Goal: Task Accomplishment & Management: Use online tool/utility

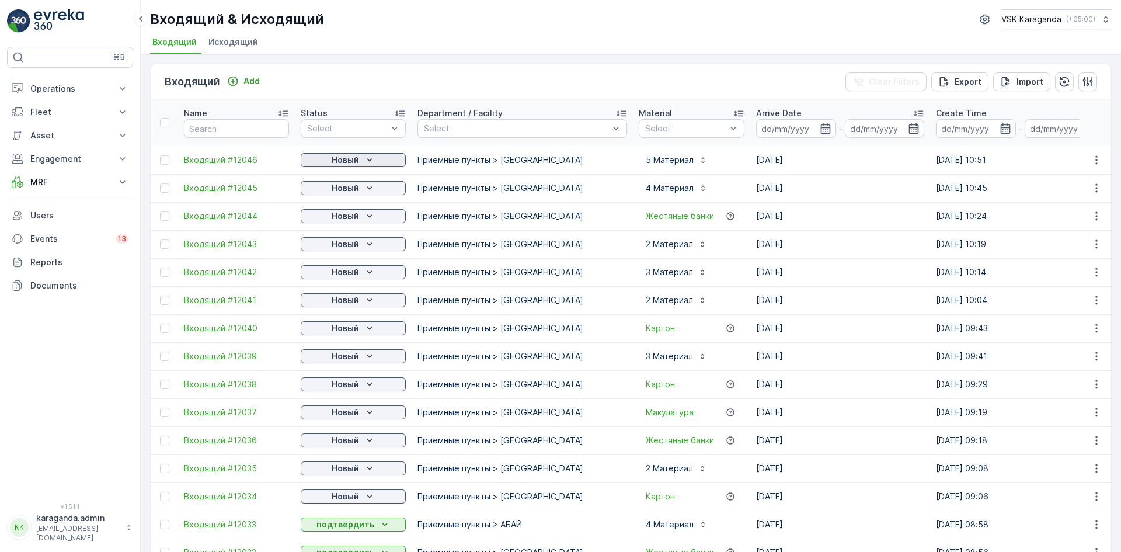
click at [333, 162] on p "Новый" at bounding box center [345, 160] width 27 height 12
click at [333, 193] on span "подтвердить" at bounding box center [335, 194] width 54 height 12
click at [333, 189] on p "Новый" at bounding box center [345, 188] width 27 height 12
click at [332, 220] on span "подтвердить" at bounding box center [335, 222] width 54 height 12
click at [336, 217] on p "Новый" at bounding box center [345, 216] width 27 height 12
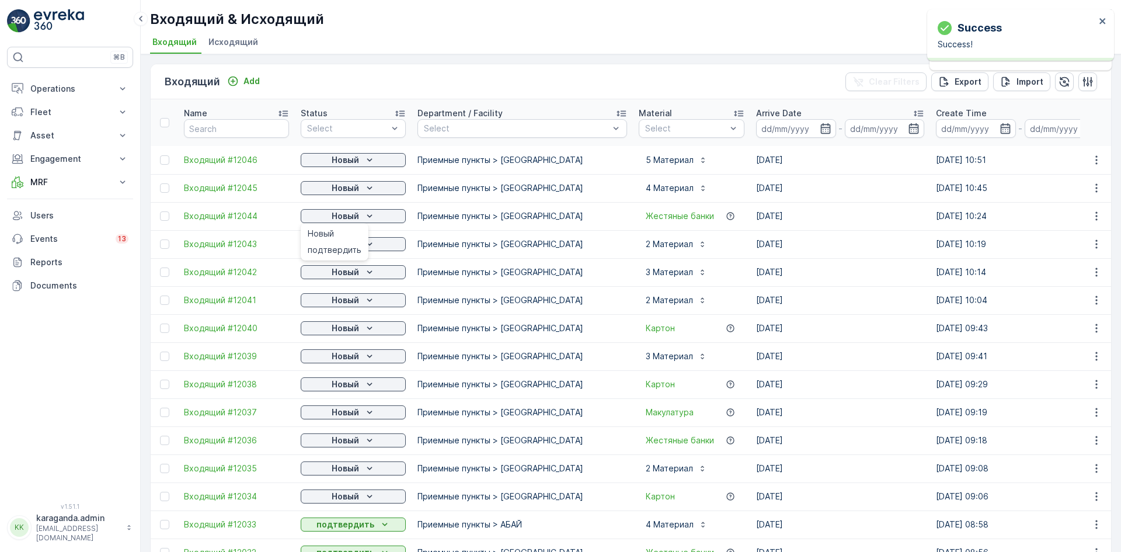
click at [335, 253] on span "подтвердить" at bounding box center [335, 250] width 54 height 12
click at [339, 194] on p "Новый" at bounding box center [345, 188] width 27 height 12
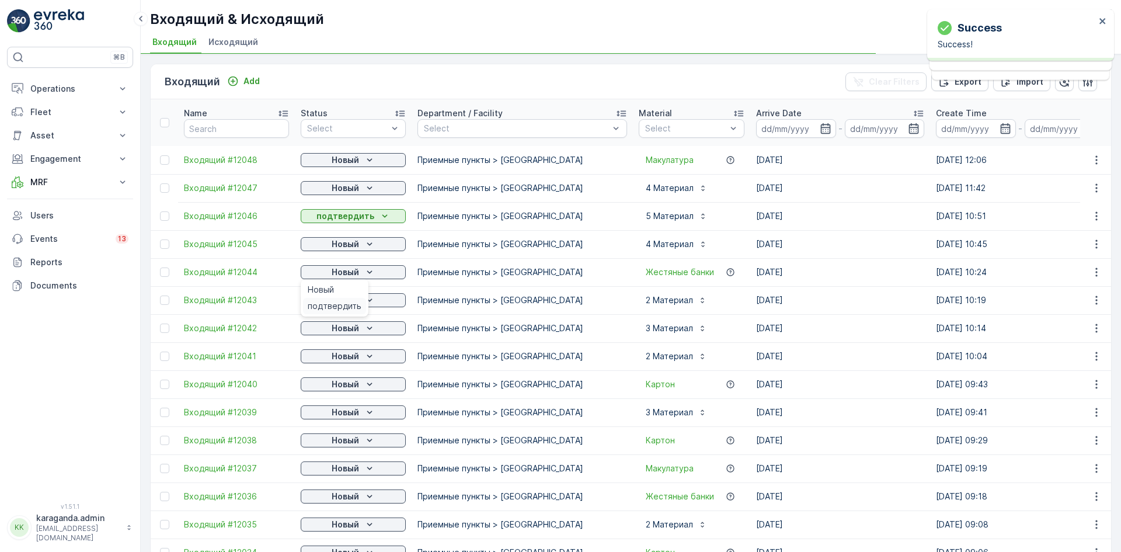
click at [334, 304] on span "подтвердить" at bounding box center [335, 306] width 54 height 12
click at [340, 300] on p "Новый" at bounding box center [345, 300] width 27 height 12
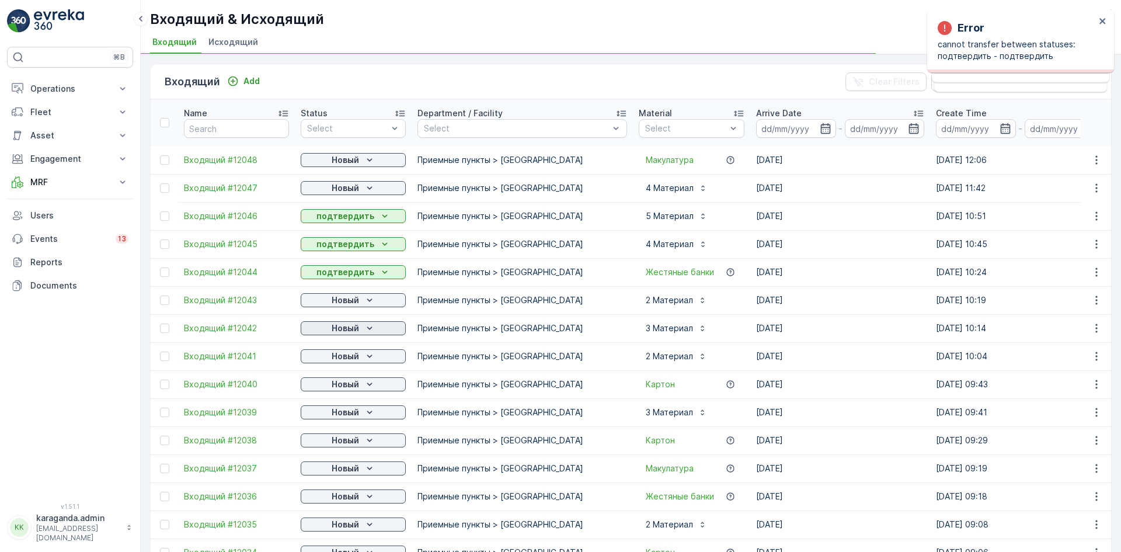
click at [340, 329] on p "Новый" at bounding box center [345, 328] width 27 height 12
click at [339, 330] on p "Новый" at bounding box center [345, 328] width 27 height 12
click at [325, 359] on span "подтвердить" at bounding box center [335, 362] width 54 height 12
click at [332, 353] on p "Новый" at bounding box center [345, 356] width 27 height 12
click at [323, 389] on span "подтвердить" at bounding box center [335, 390] width 54 height 12
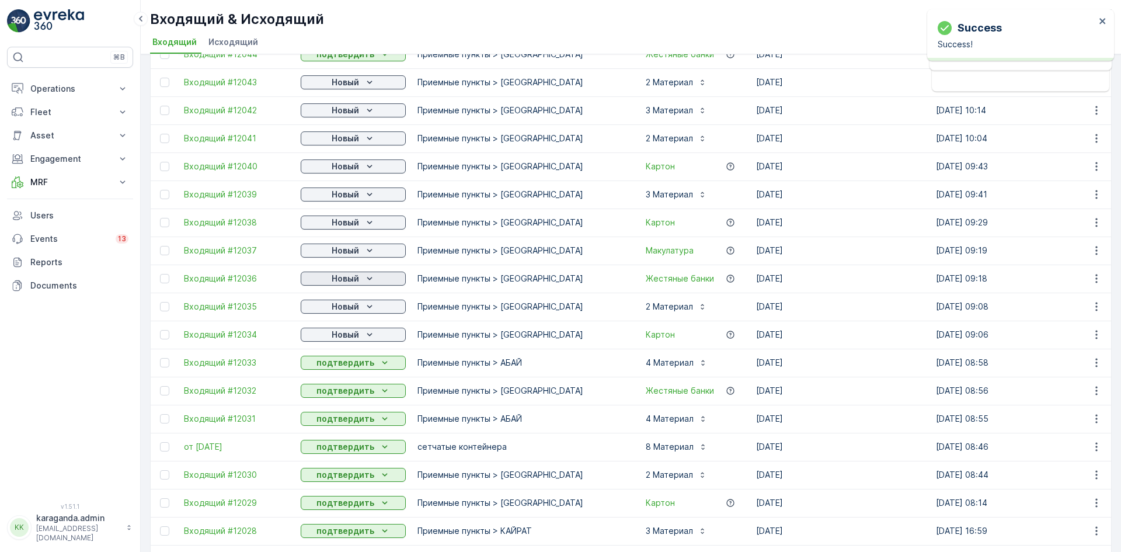
scroll to position [234, 0]
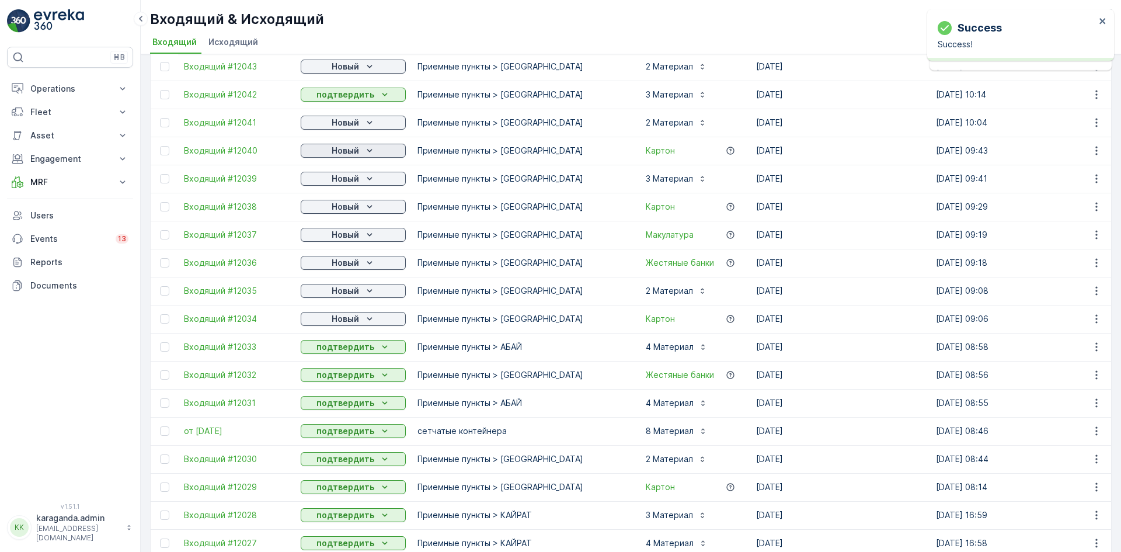
click at [343, 147] on p "Новый" at bounding box center [345, 151] width 27 height 12
click at [338, 176] on div "подтвердить" at bounding box center [334, 184] width 63 height 16
click at [338, 176] on p "Новый" at bounding box center [345, 179] width 27 height 12
click at [338, 210] on span "подтвердить" at bounding box center [335, 213] width 54 height 12
click at [351, 206] on p "Новый" at bounding box center [345, 207] width 27 height 12
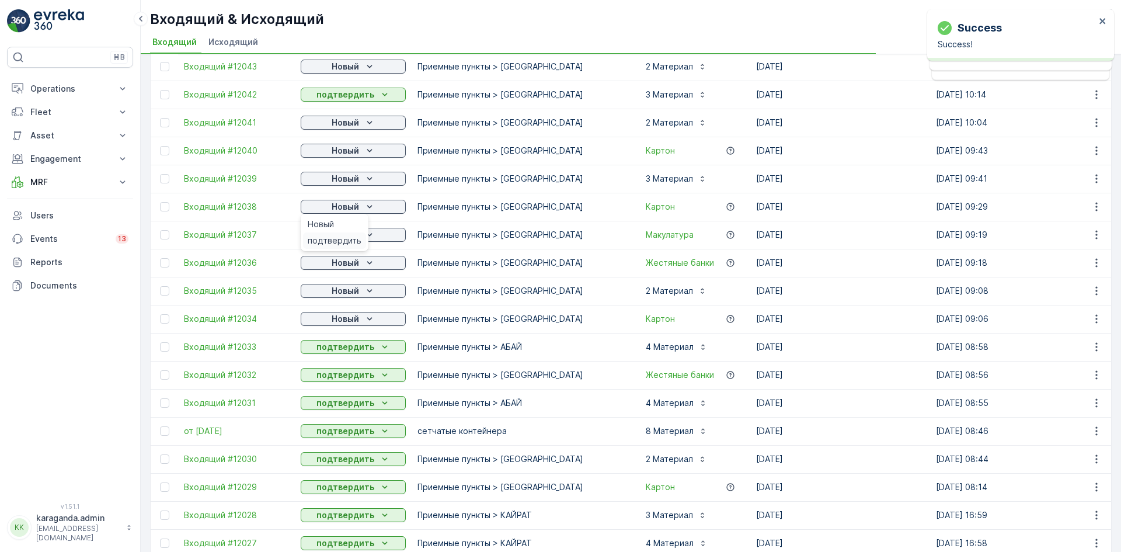
click at [345, 237] on span "подтвердить" at bounding box center [335, 241] width 54 height 12
click at [351, 236] on p "Новый" at bounding box center [345, 235] width 27 height 12
click at [347, 264] on p "Новый" at bounding box center [345, 263] width 27 height 12
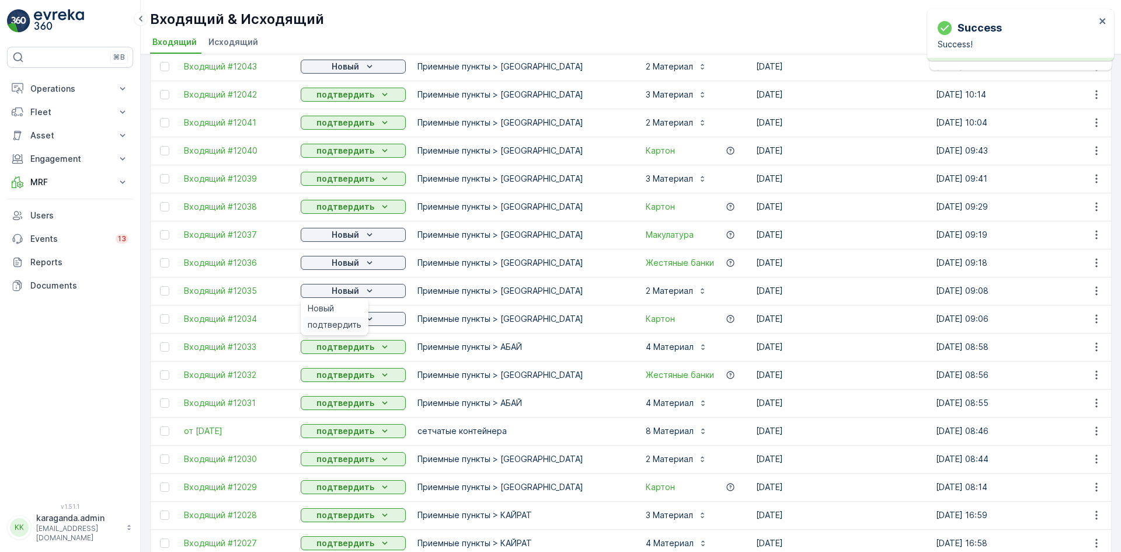
click at [336, 322] on span "подтвердить" at bounding box center [335, 325] width 54 height 12
click at [343, 322] on p "Новый" at bounding box center [345, 319] width 27 height 12
click at [336, 354] on span "подтвердить" at bounding box center [335, 353] width 54 height 12
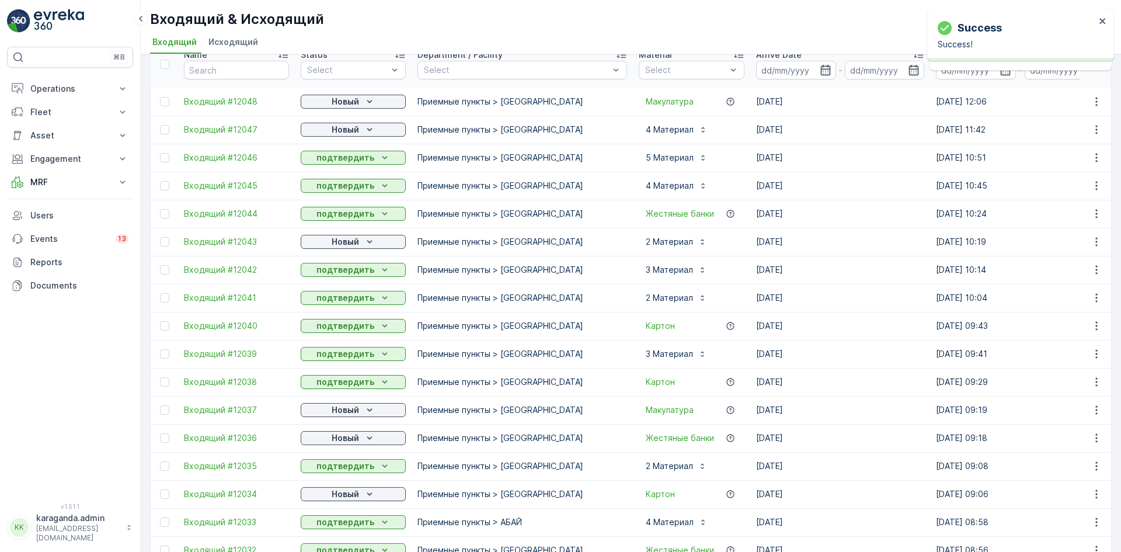
scroll to position [0, 0]
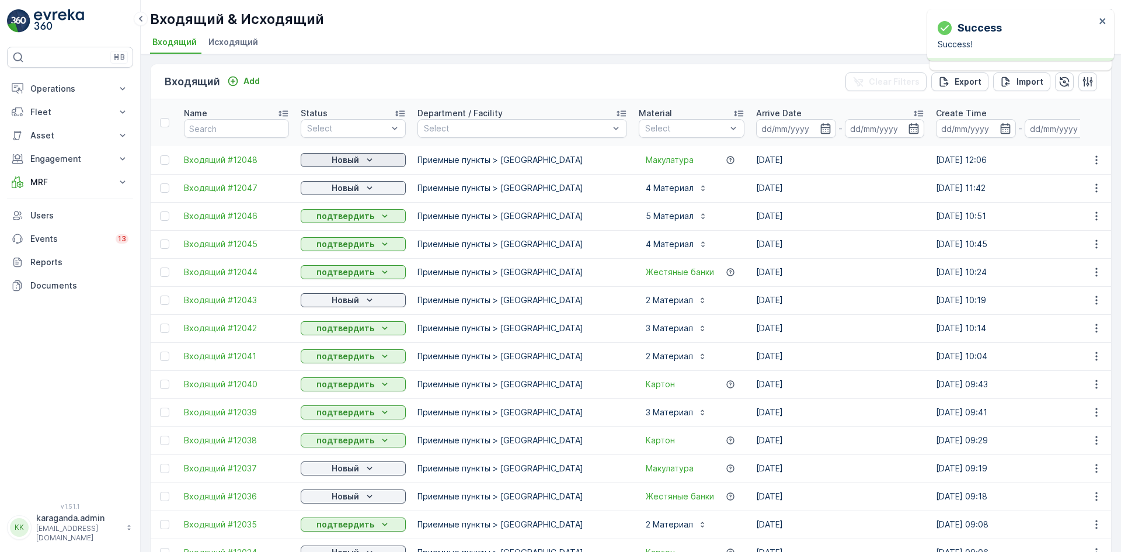
click at [352, 155] on p "Новый" at bounding box center [345, 160] width 27 height 12
click at [337, 190] on span "подтвердить" at bounding box center [335, 194] width 54 height 12
click at [346, 187] on p "Новый" at bounding box center [345, 188] width 27 height 12
click at [353, 299] on p "Новый" at bounding box center [345, 300] width 27 height 12
click at [353, 328] on div "подтвердить" at bounding box center [334, 334] width 63 height 16
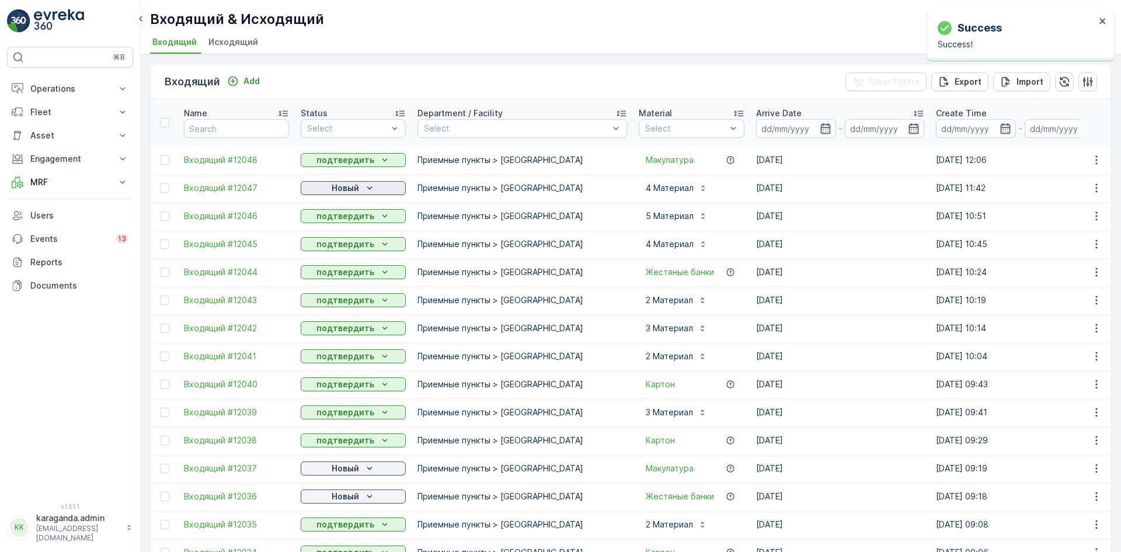
click at [335, 185] on p "Новый" at bounding box center [345, 188] width 27 height 12
click at [326, 221] on span "подтвердить" at bounding box center [335, 222] width 54 height 12
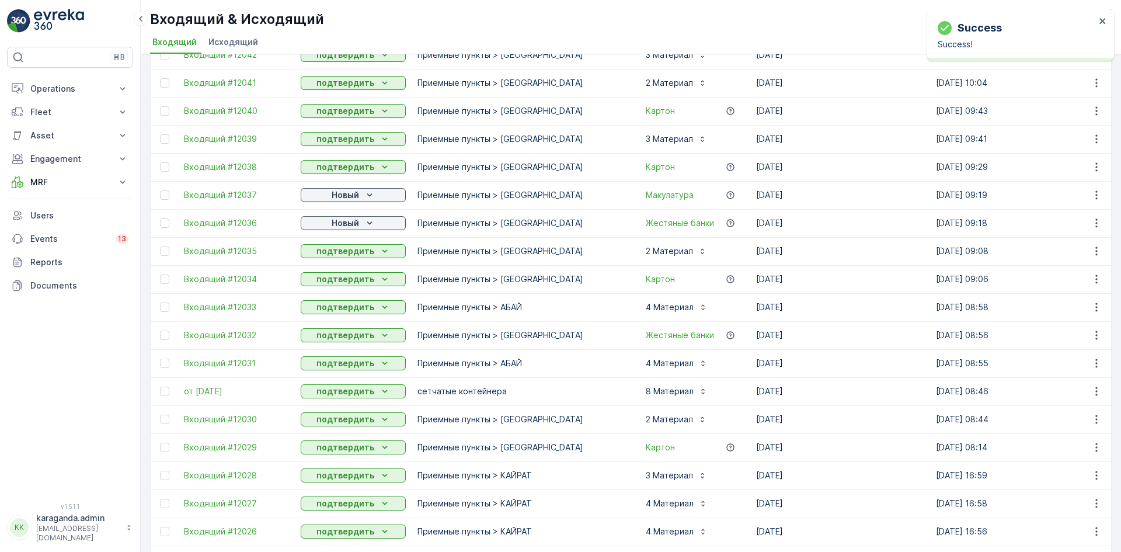
scroll to position [292, 0]
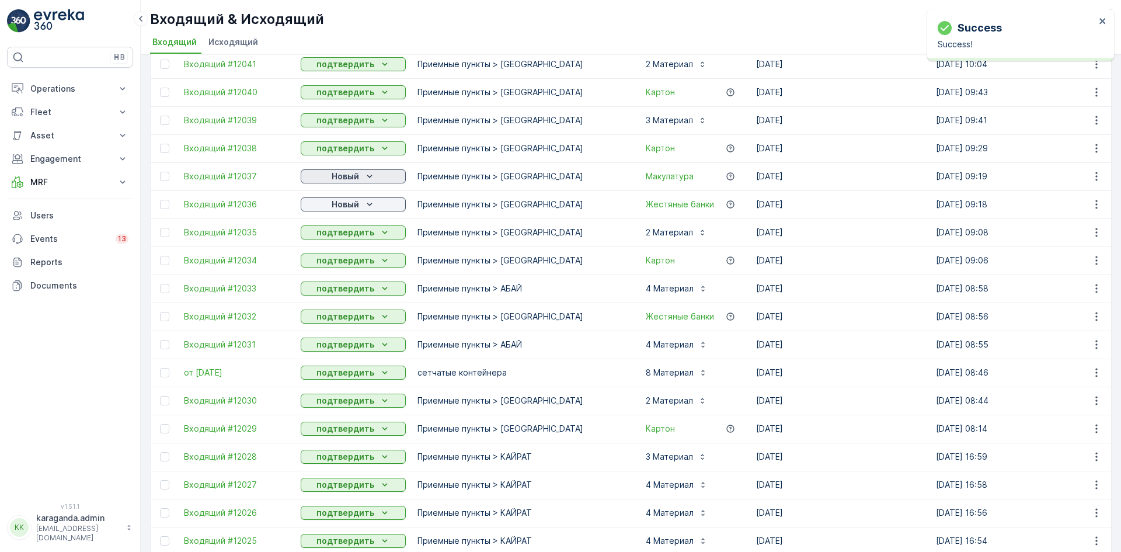
click at [360, 180] on div "Новый" at bounding box center [353, 177] width 96 height 12
click at [347, 211] on span "подтвердить" at bounding box center [335, 210] width 54 height 12
click at [349, 211] on button "Новый" at bounding box center [353, 204] width 105 height 14
click at [346, 239] on span "подтвердить" at bounding box center [335, 238] width 54 height 12
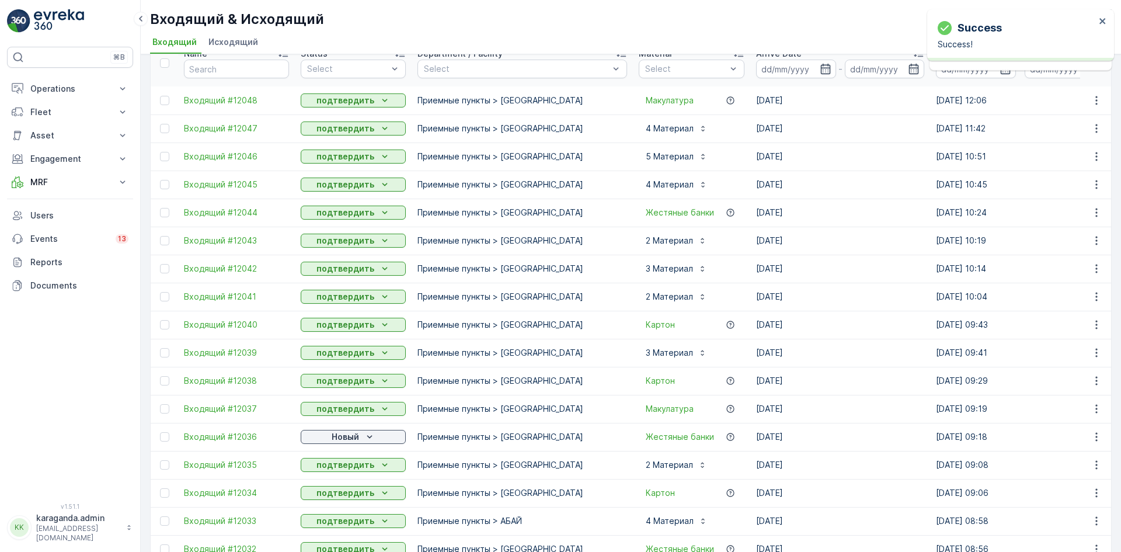
scroll to position [58, 0]
click at [345, 439] on p "Новый" at bounding box center [345, 438] width 27 height 12
click at [339, 472] on span "подтвердить" at bounding box center [335, 472] width 54 height 12
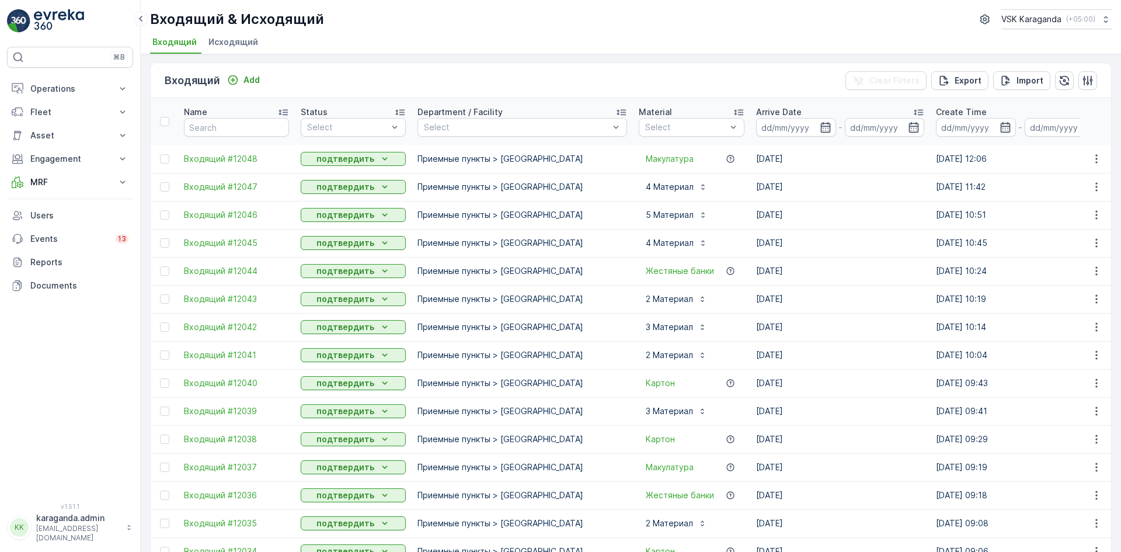
scroll to position [0, 0]
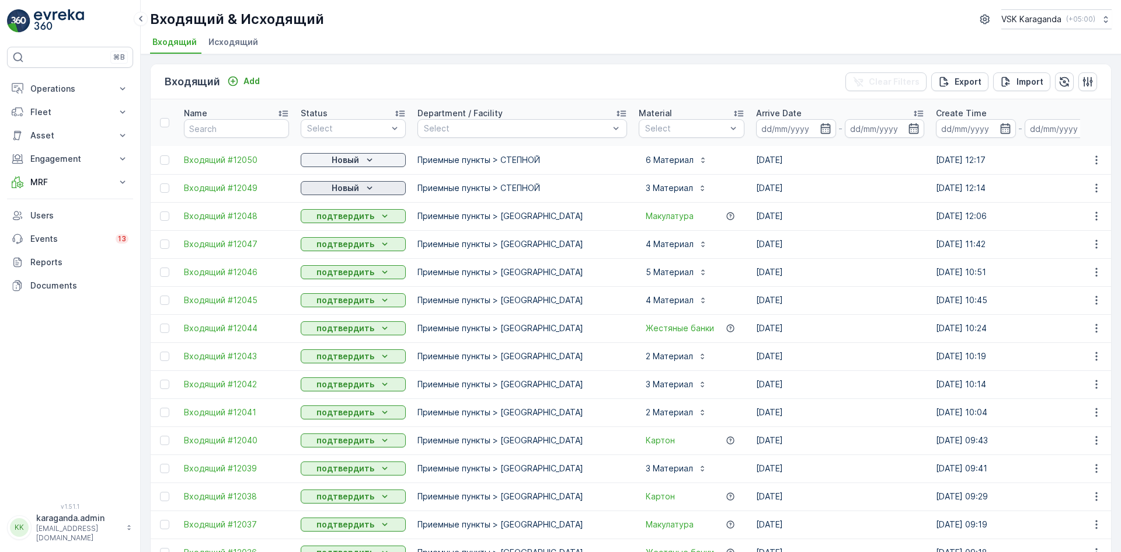
click at [334, 191] on p "Новый" at bounding box center [345, 188] width 27 height 12
click at [334, 219] on span "подтвердить" at bounding box center [335, 222] width 54 height 12
click at [346, 160] on p "Новый" at bounding box center [345, 160] width 27 height 12
click at [346, 196] on span "подтвердить" at bounding box center [335, 194] width 54 height 12
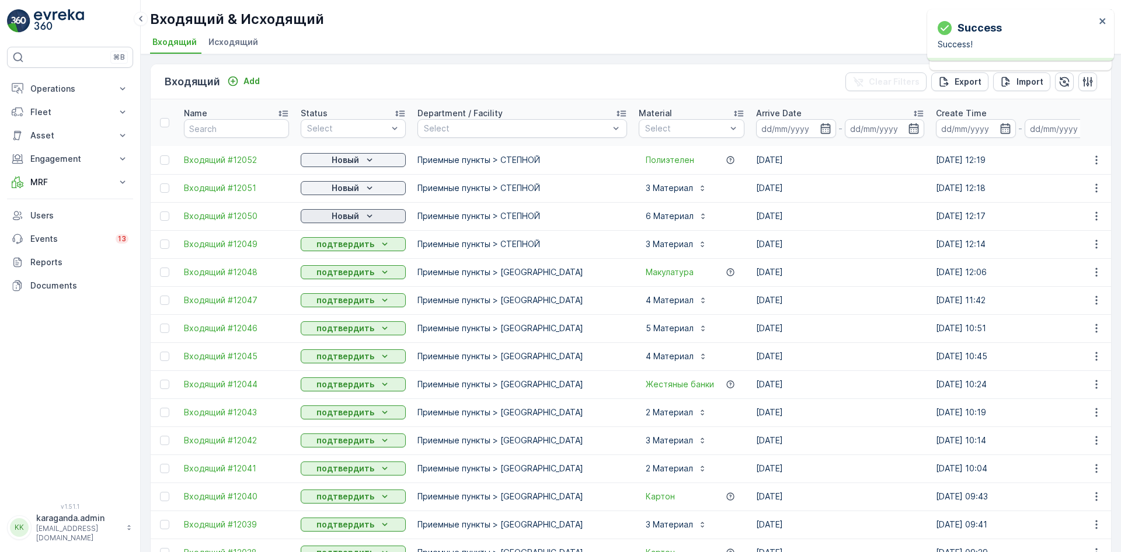
click at [357, 216] on p "Новый" at bounding box center [345, 216] width 27 height 12
click at [358, 249] on span "подтвердить" at bounding box center [335, 250] width 54 height 12
click at [353, 188] on p "Новый" at bounding box center [345, 188] width 27 height 12
click at [352, 218] on span "подтвердить" at bounding box center [335, 222] width 54 height 12
click at [353, 152] on div "Новый" at bounding box center [353, 160] width 105 height 16
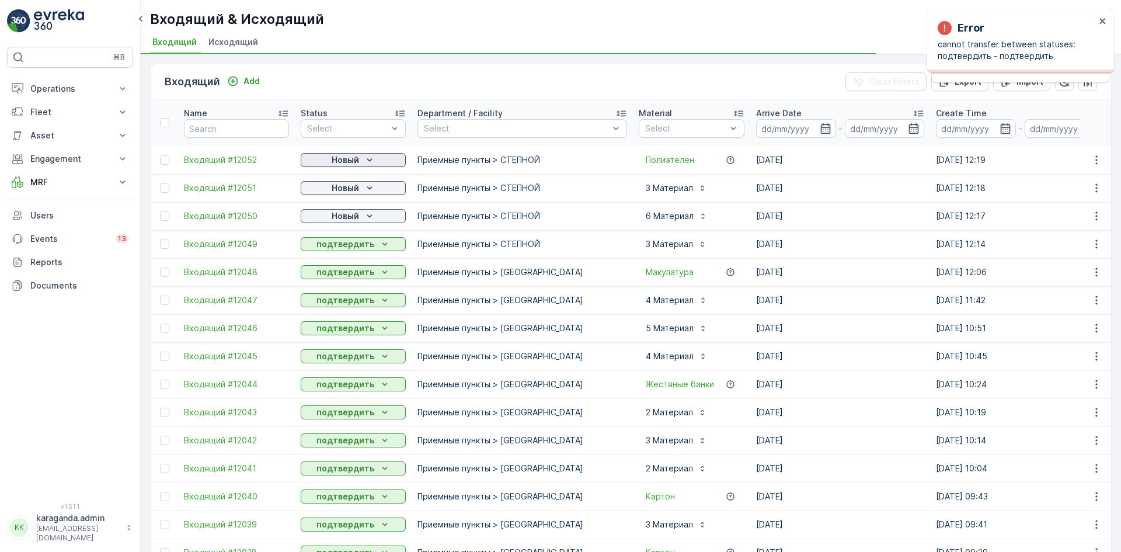
click at [350, 158] on p "Новый" at bounding box center [345, 160] width 27 height 12
click at [339, 193] on span "подтвердить" at bounding box center [335, 194] width 54 height 12
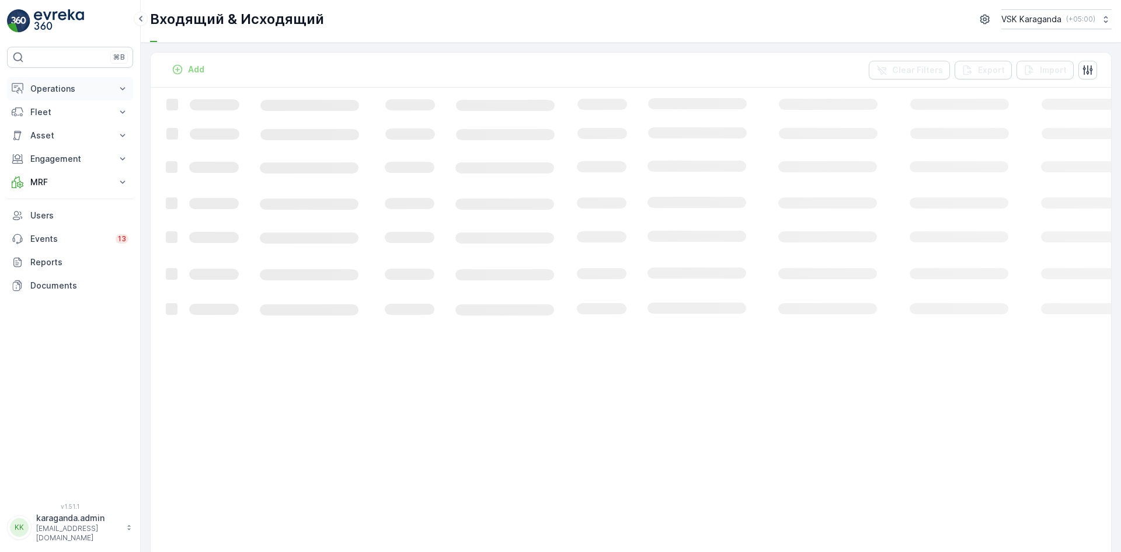
click at [48, 83] on p "Operations" at bounding box center [69, 89] width 79 height 12
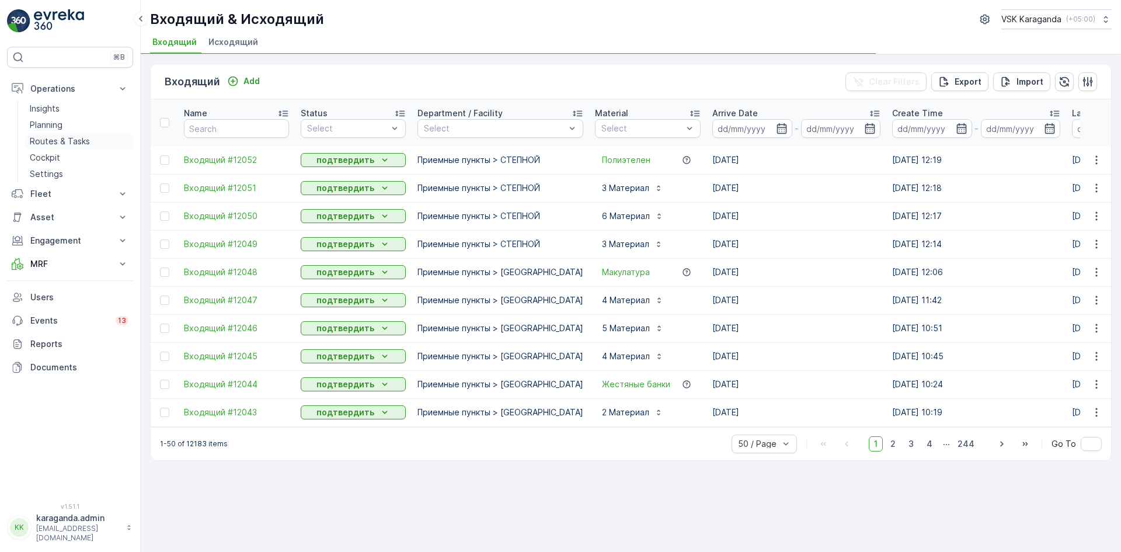
click at [51, 138] on p "Routes & Tasks" at bounding box center [60, 141] width 60 height 12
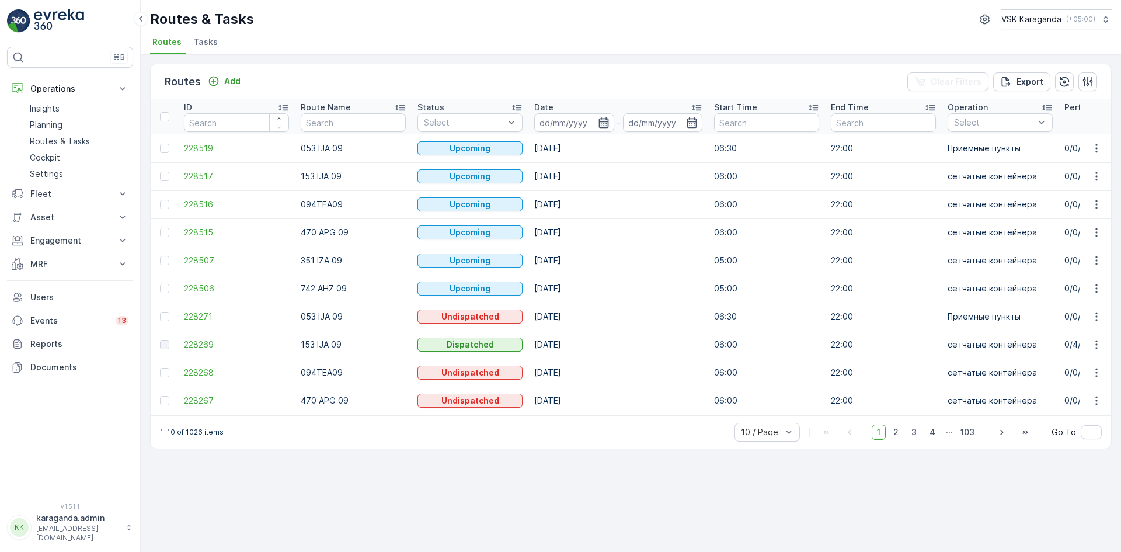
click at [606, 121] on icon "button" at bounding box center [604, 122] width 10 height 11
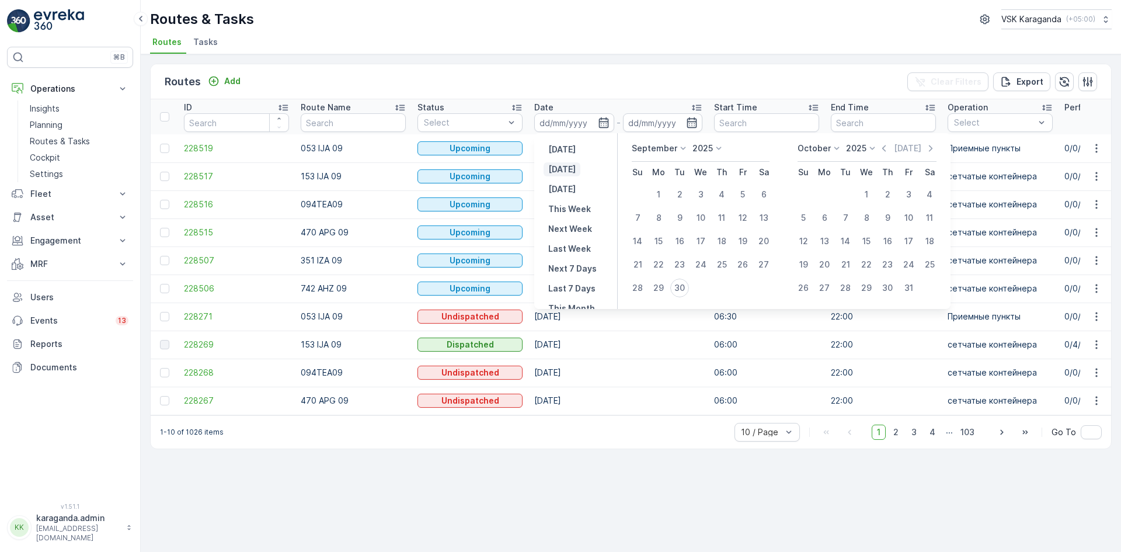
click at [558, 166] on p "Today" at bounding box center [561, 170] width 27 height 12
type input "[DATE]"
